Goal: Information Seeking & Learning: Learn about a topic

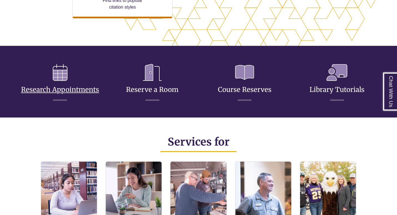
scroll to position [280, 0]
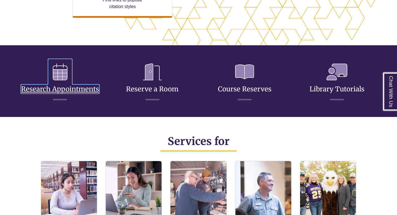
click at [76, 90] on link "Research Appointments" at bounding box center [60, 82] width 78 height 22
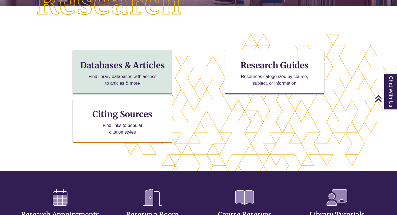
scroll to position [181, 350]
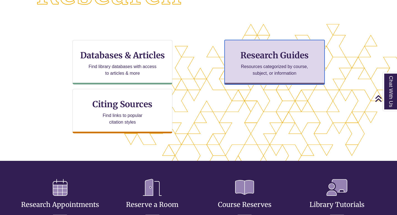
click at [251, 70] on p "Resources categorized by course, subject, or information" at bounding box center [274, 69] width 73 height 13
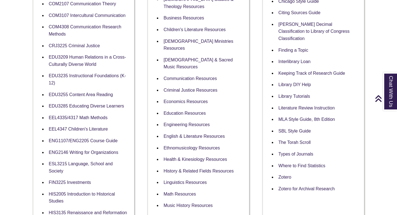
scroll to position [216, 0]
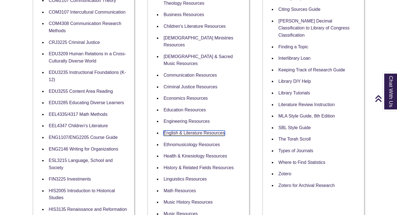
click at [203, 131] on link "English & Literature Resources" at bounding box center [194, 133] width 61 height 5
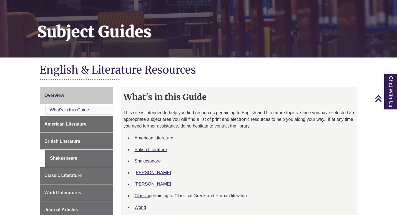
scroll to position [61, 0]
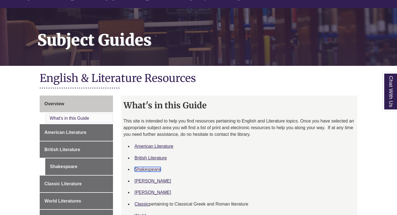
click at [149, 169] on link "Shakespeare" at bounding box center [148, 169] width 26 height 5
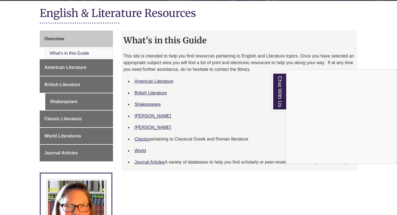
scroll to position [0, 0]
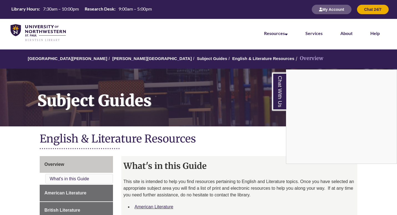
click at [164, 59] on div "Chat With Us" at bounding box center [198, 107] width 397 height 215
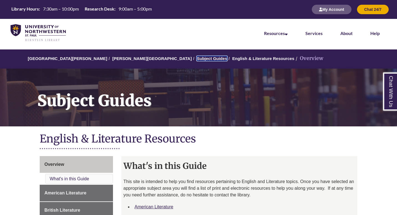
click at [197, 59] on link "Subject Guides" at bounding box center [212, 58] width 30 height 5
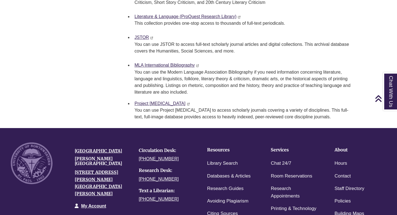
scroll to position [355, 0]
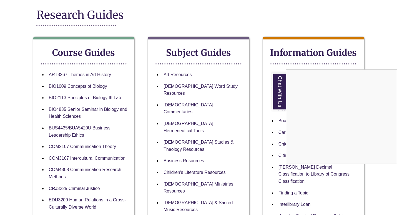
scroll to position [71, 0]
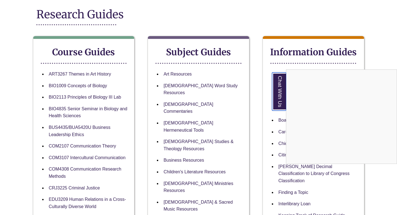
click at [281, 88] on link "Chat With Us" at bounding box center [279, 92] width 14 height 38
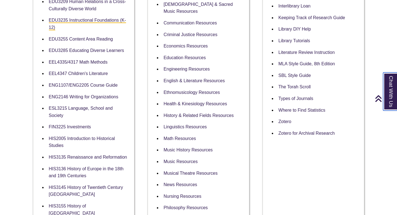
scroll to position [269, 0]
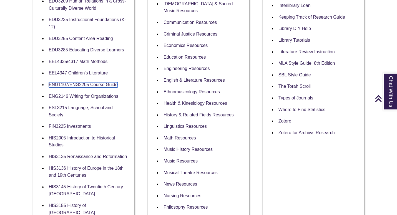
click at [87, 86] on link "ENG1107/ENG2205 Course Guide" at bounding box center [83, 84] width 69 height 5
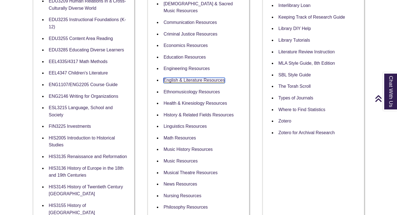
click at [196, 78] on link "English & Literature Resources" at bounding box center [194, 80] width 61 height 5
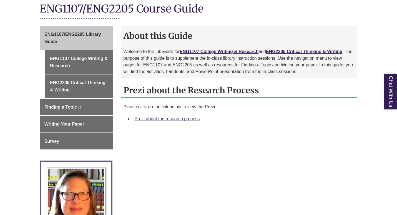
scroll to position [146, 0]
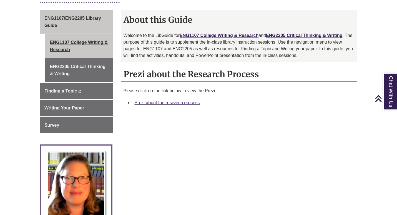
click at [78, 39] on link "ENG1107 College Writing & Research" at bounding box center [79, 46] width 68 height 24
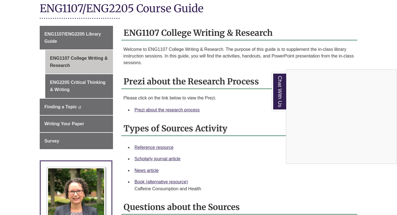
scroll to position [131, 0]
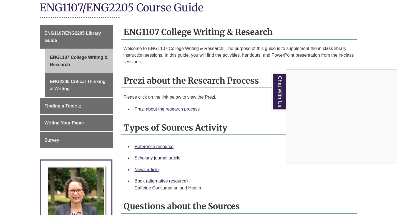
click at [251, 147] on div "Chat With Us" at bounding box center [198, 107] width 397 height 215
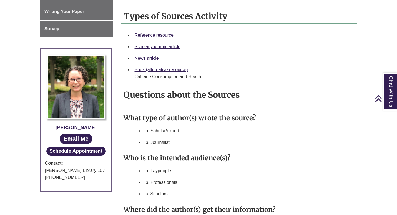
scroll to position [243, 0]
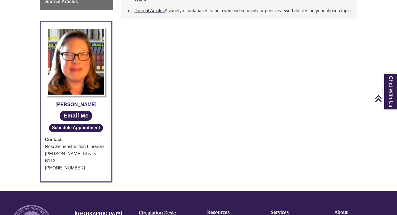
scroll to position [279, 0]
